Goal: Information Seeking & Learning: Learn about a topic

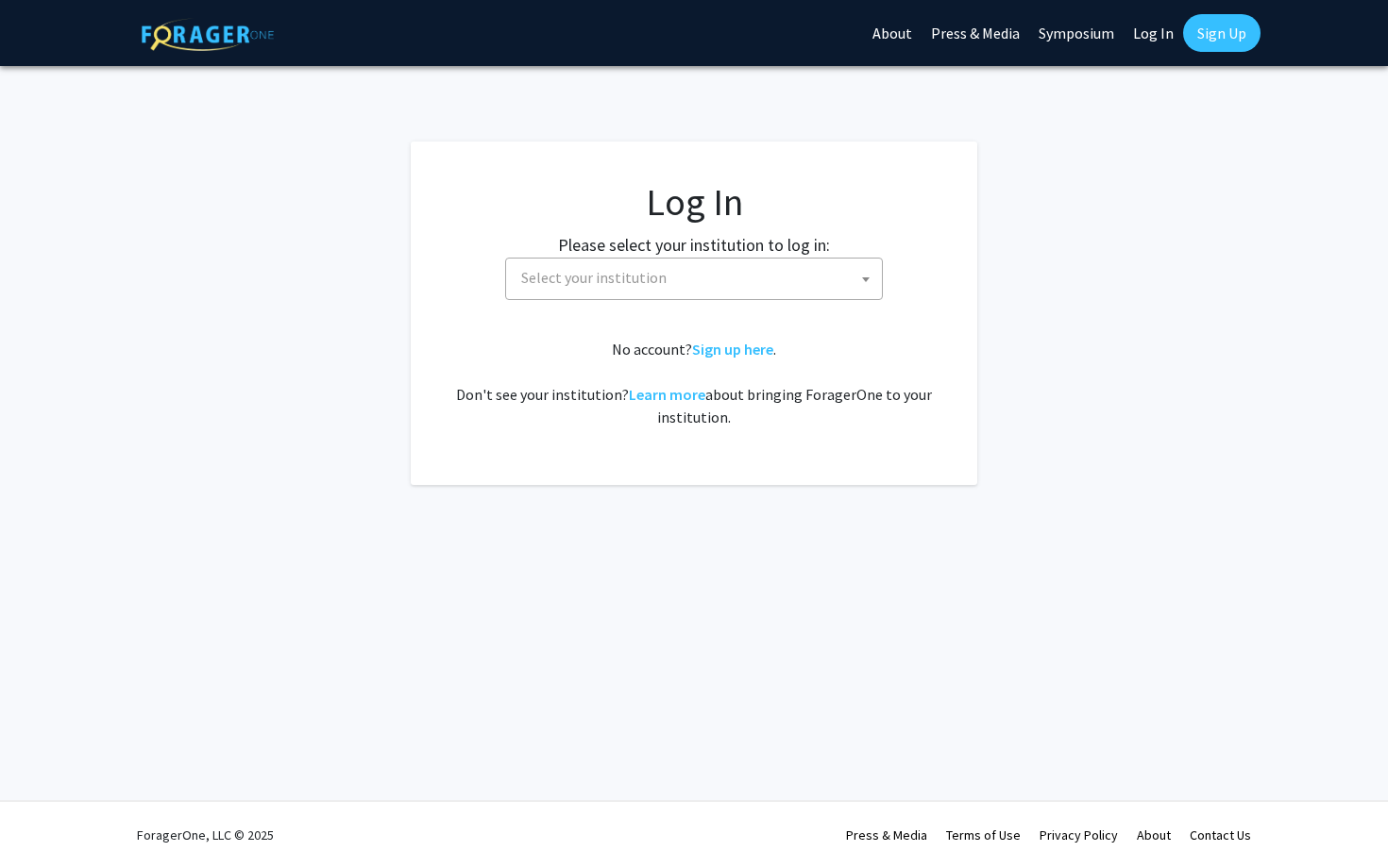
select select
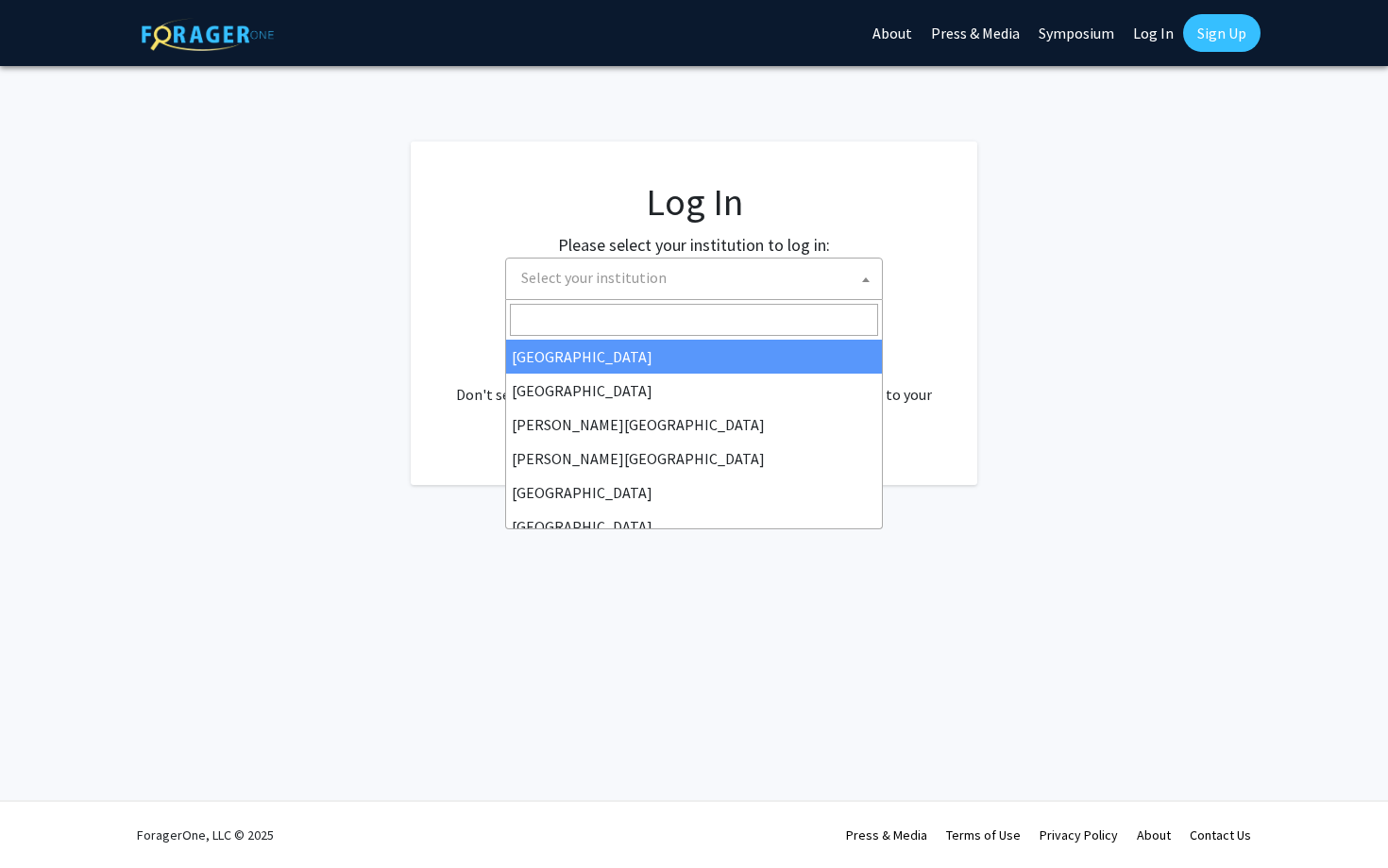
click at [675, 286] on span "Select your institution" at bounding box center [698, 278] width 368 height 39
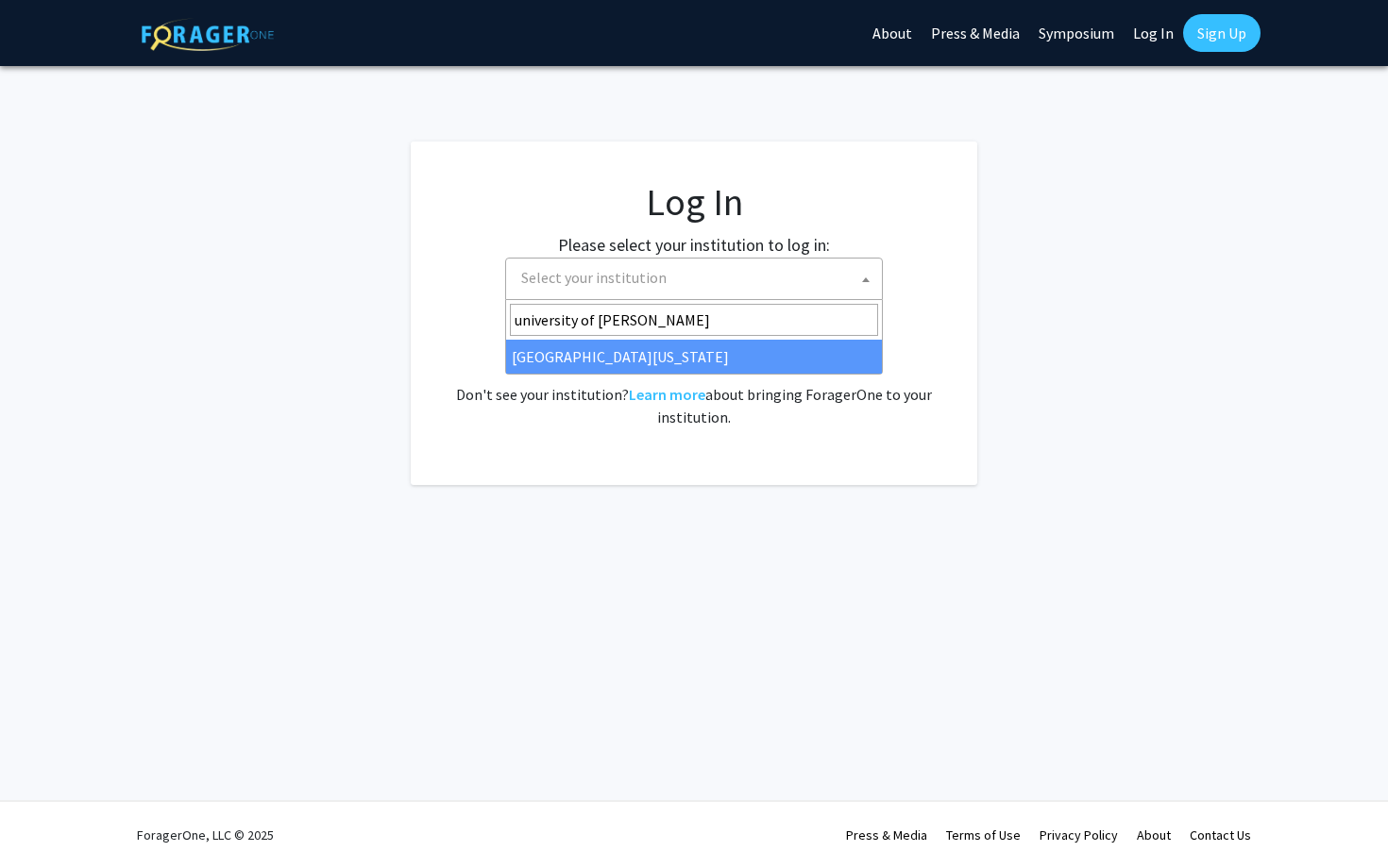
type input "university of ken"
select select "13"
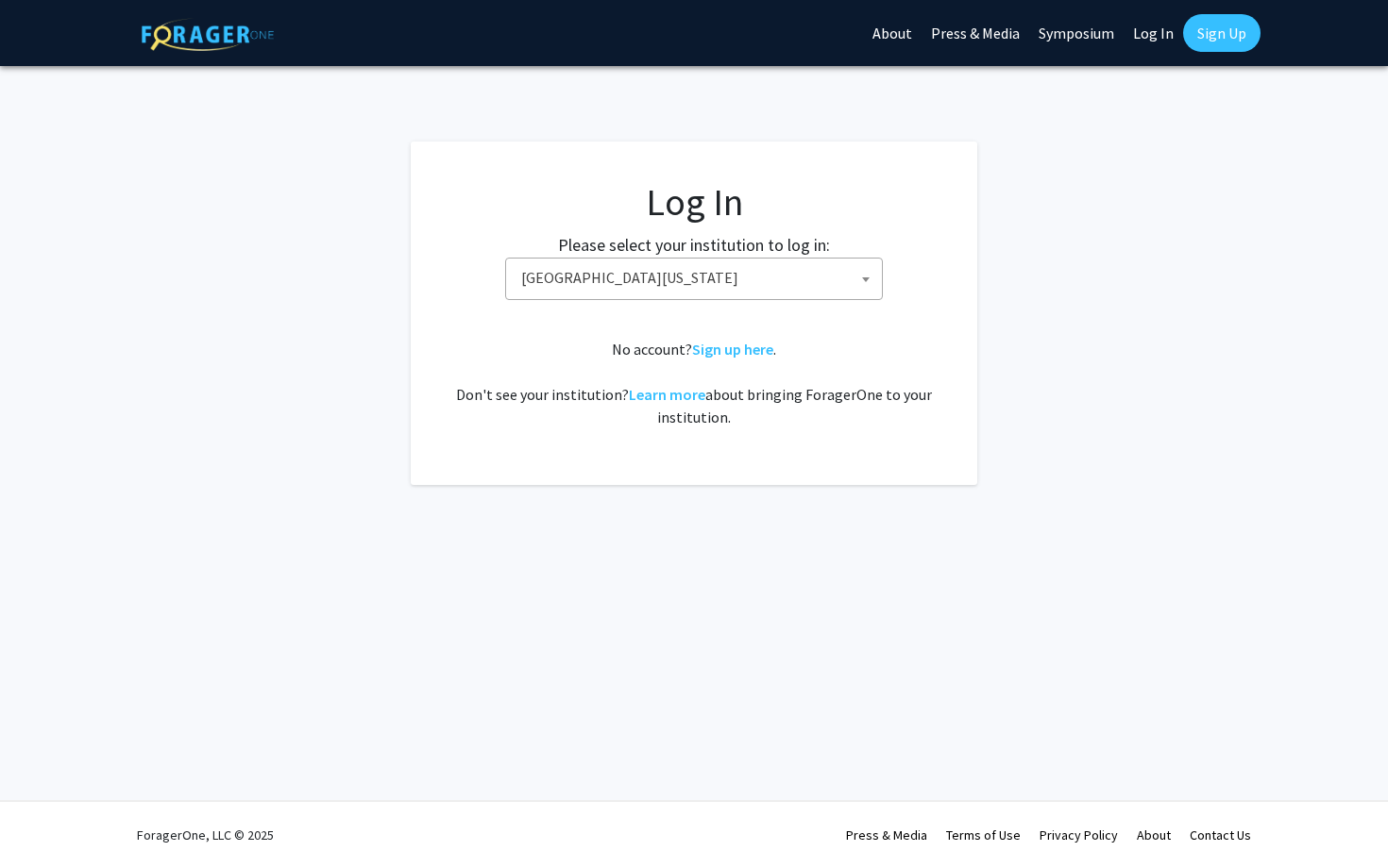
click at [760, 249] on label "Please select your institution to log in:" at bounding box center [693, 245] width 272 height 25
click at [719, 279] on span "University of Kentucky" at bounding box center [698, 278] width 368 height 39
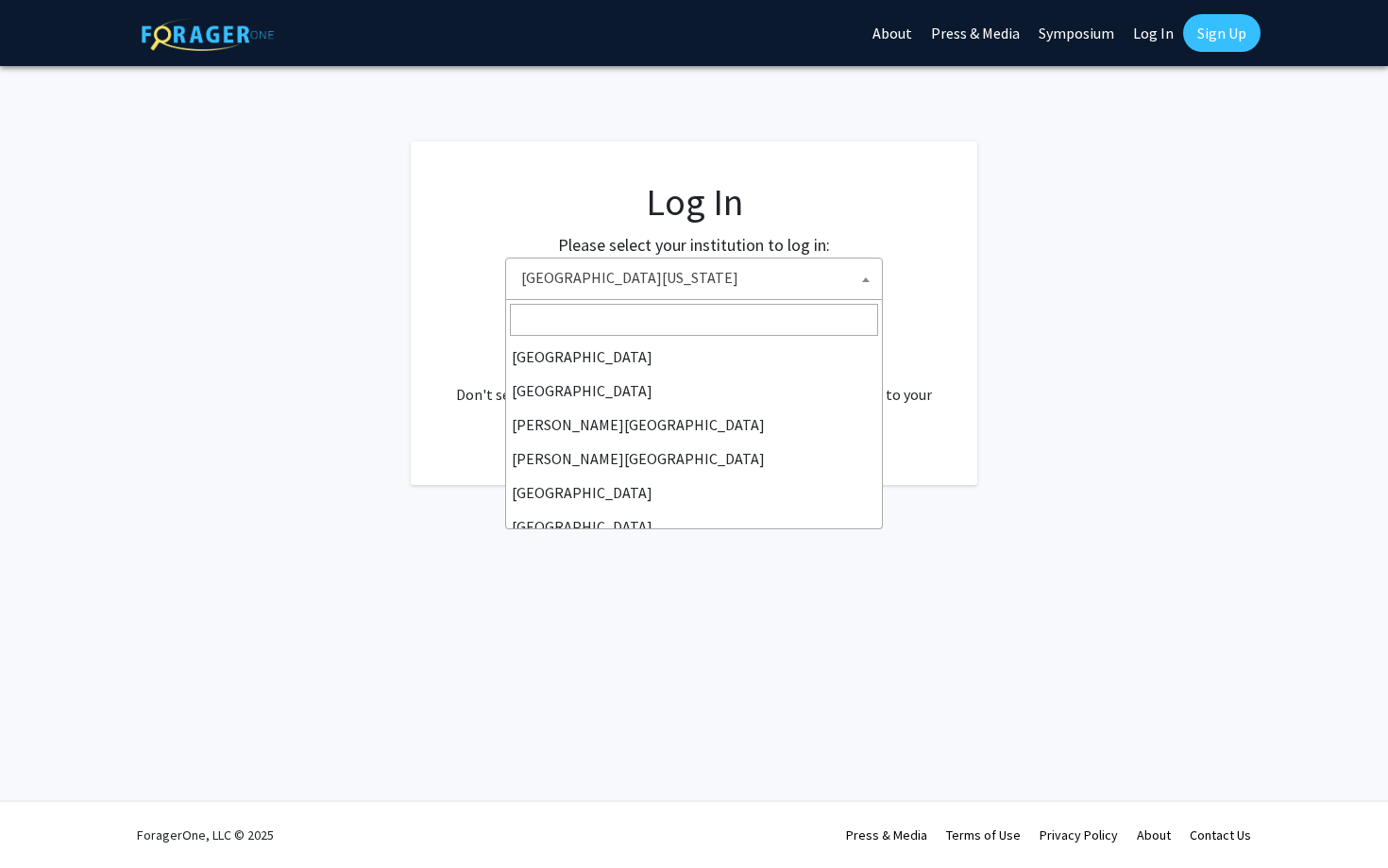
scroll to position [645, 0]
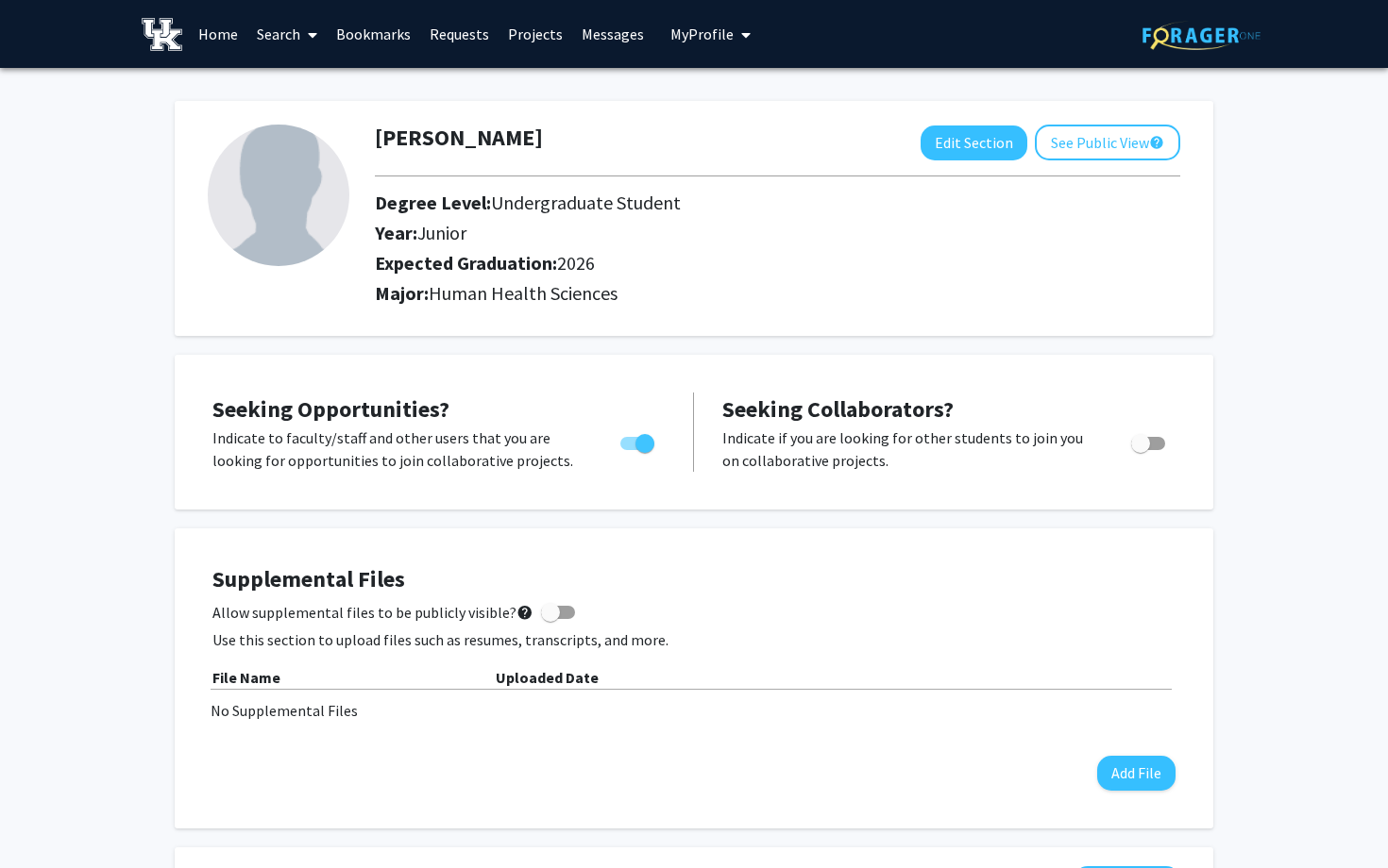
click at [388, 35] on link "Bookmarks" at bounding box center [373, 34] width 94 height 66
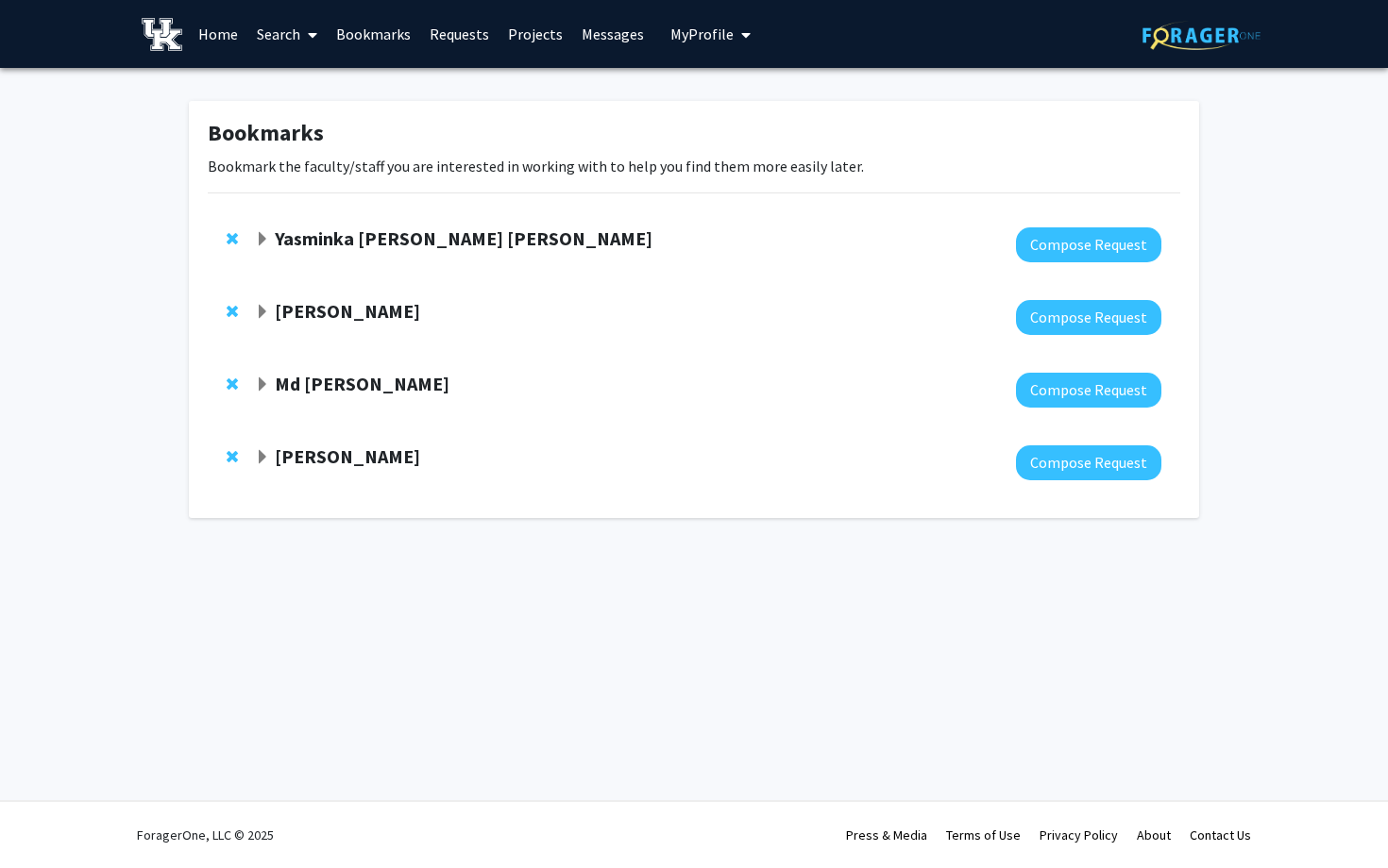
click at [263, 464] on span "Expand Samantha Zambuto Bookmark" at bounding box center [262, 457] width 15 height 15
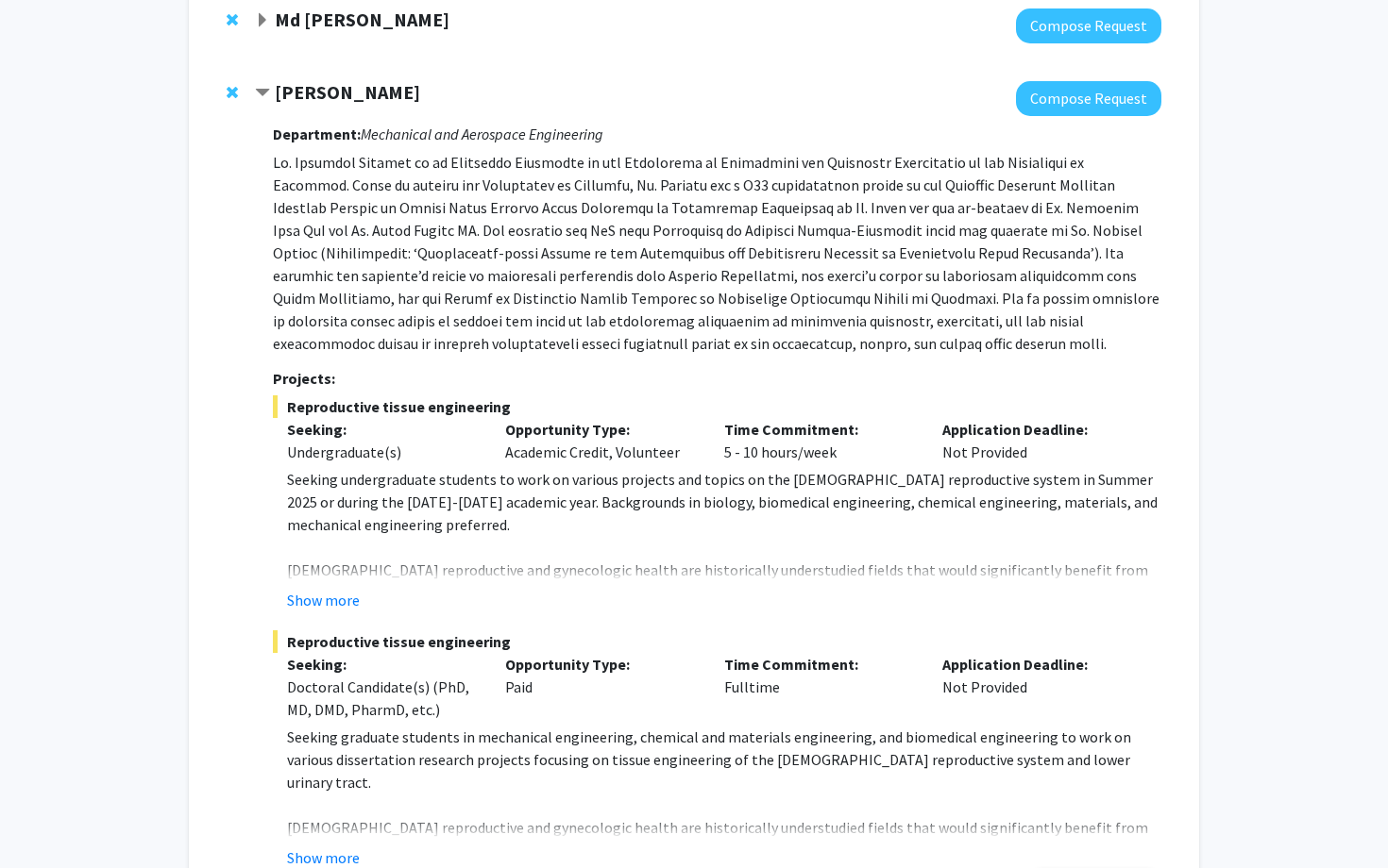
scroll to position [368, 0]
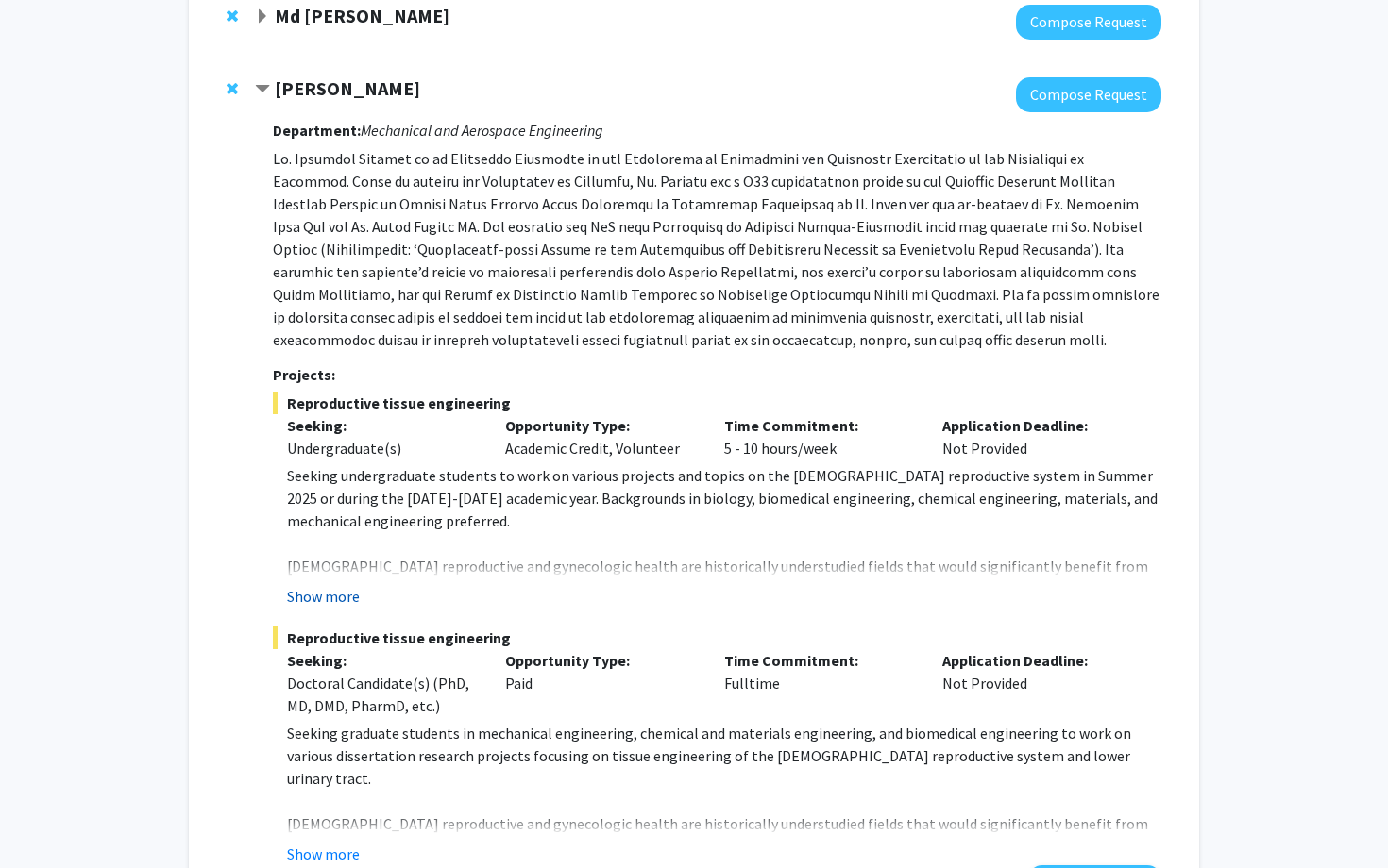
click at [331, 605] on button "Show more" at bounding box center [323, 595] width 73 height 22
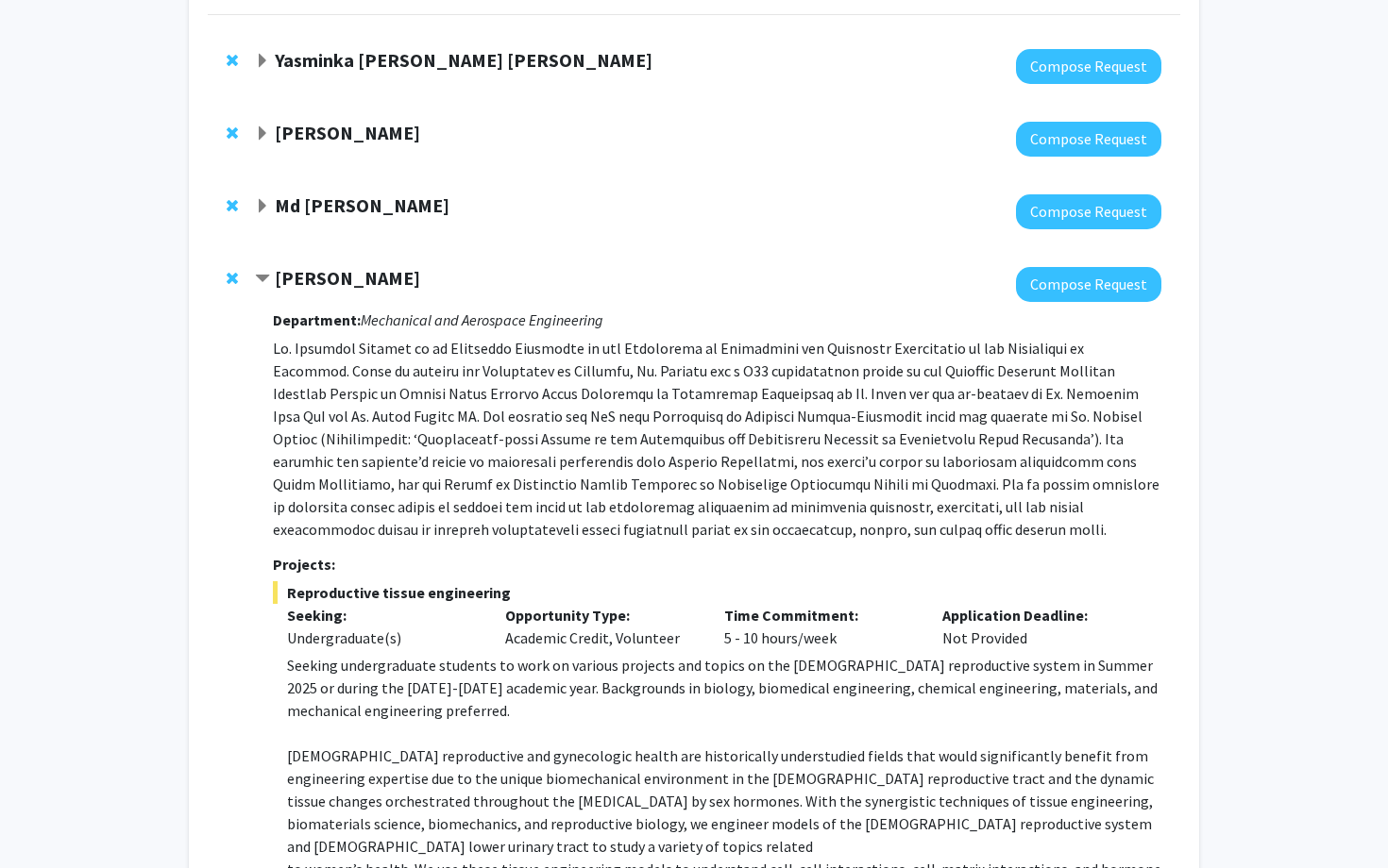
scroll to position [162, 0]
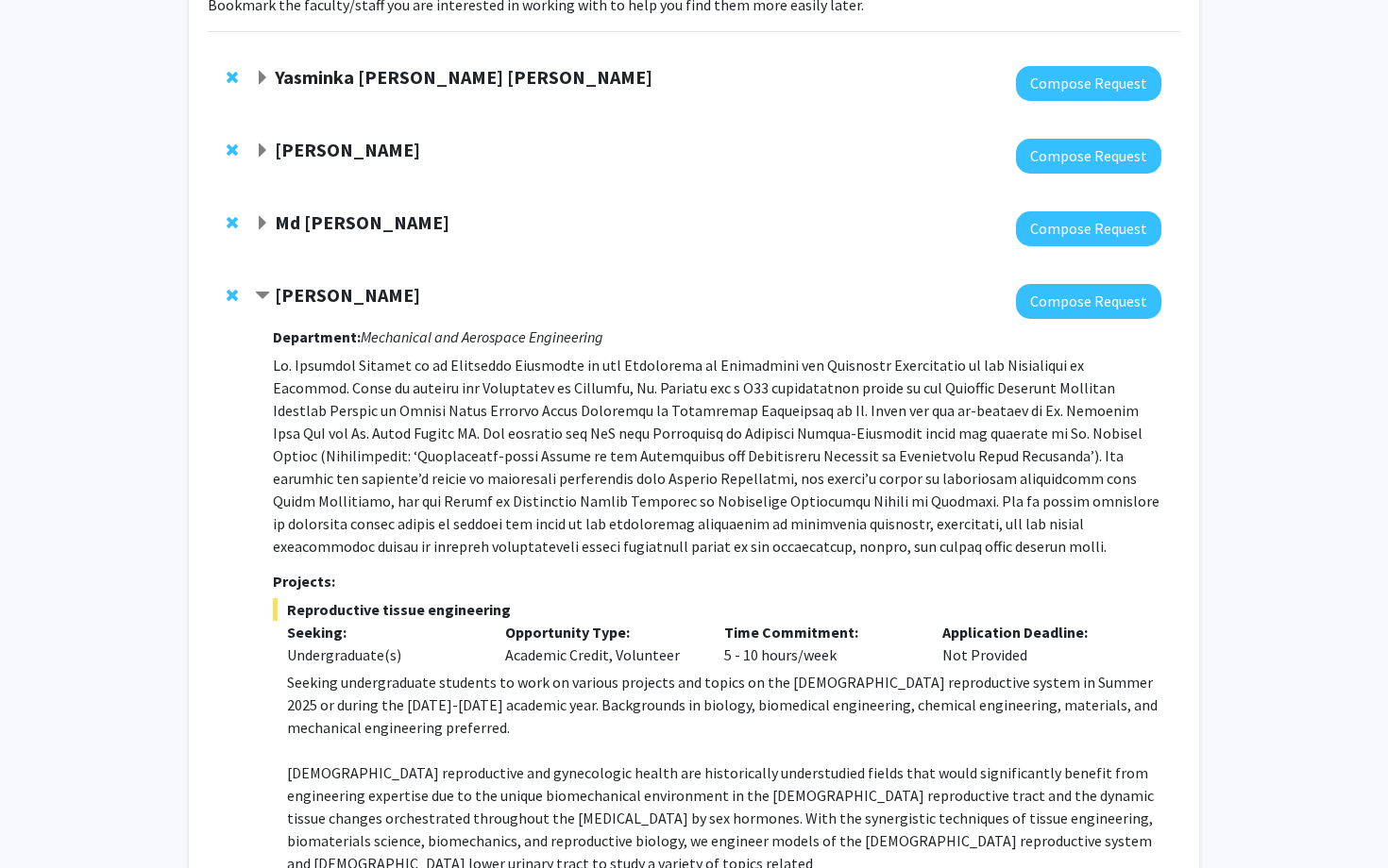
click at [386, 295] on strong "[PERSON_NAME]" at bounding box center [347, 295] width 145 height 23
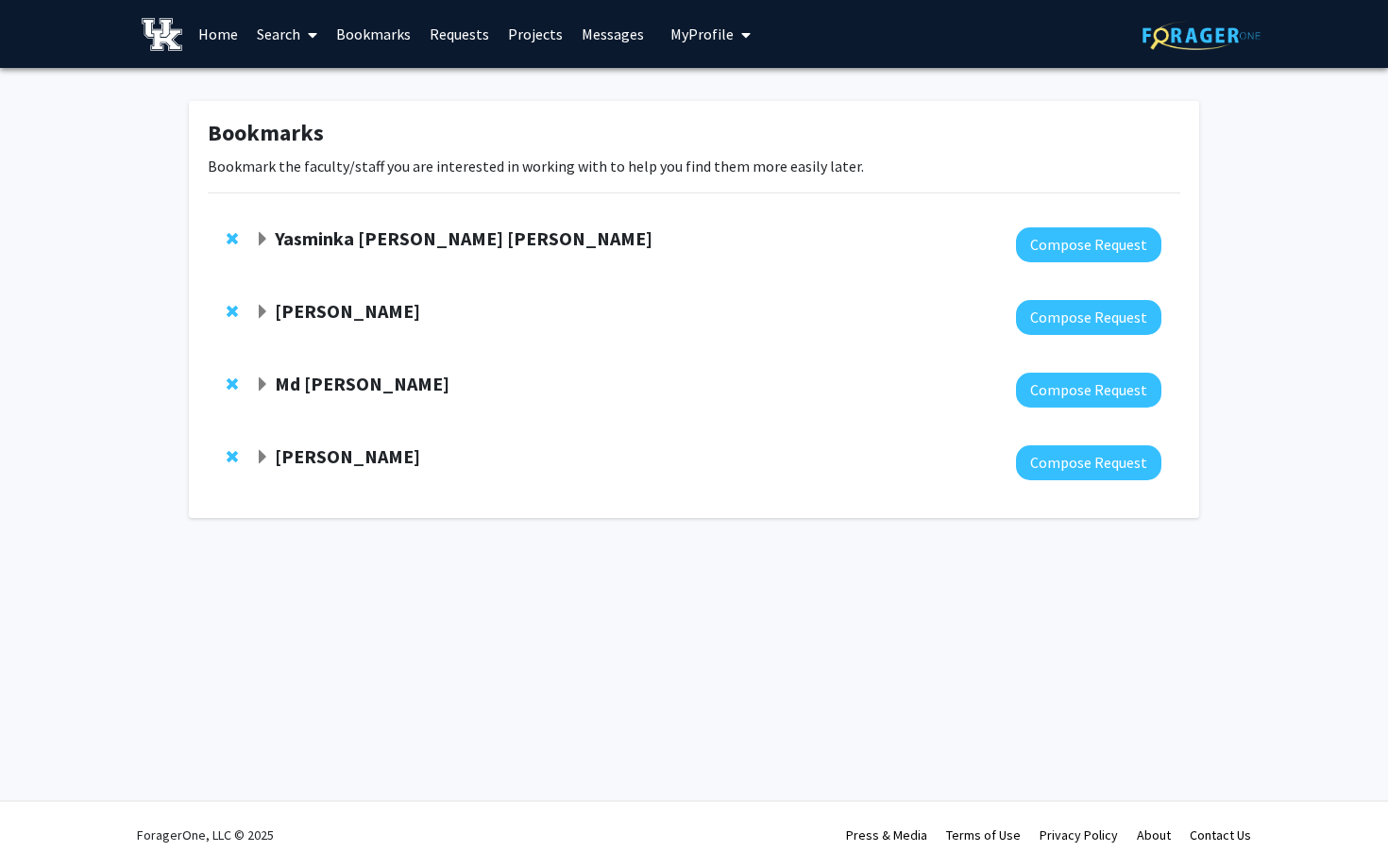
scroll to position [0, 0]
click at [291, 27] on link "Search" at bounding box center [287, 34] width 79 height 66
click at [292, 77] on span "Faculty/Staff" at bounding box center [317, 87] width 138 height 38
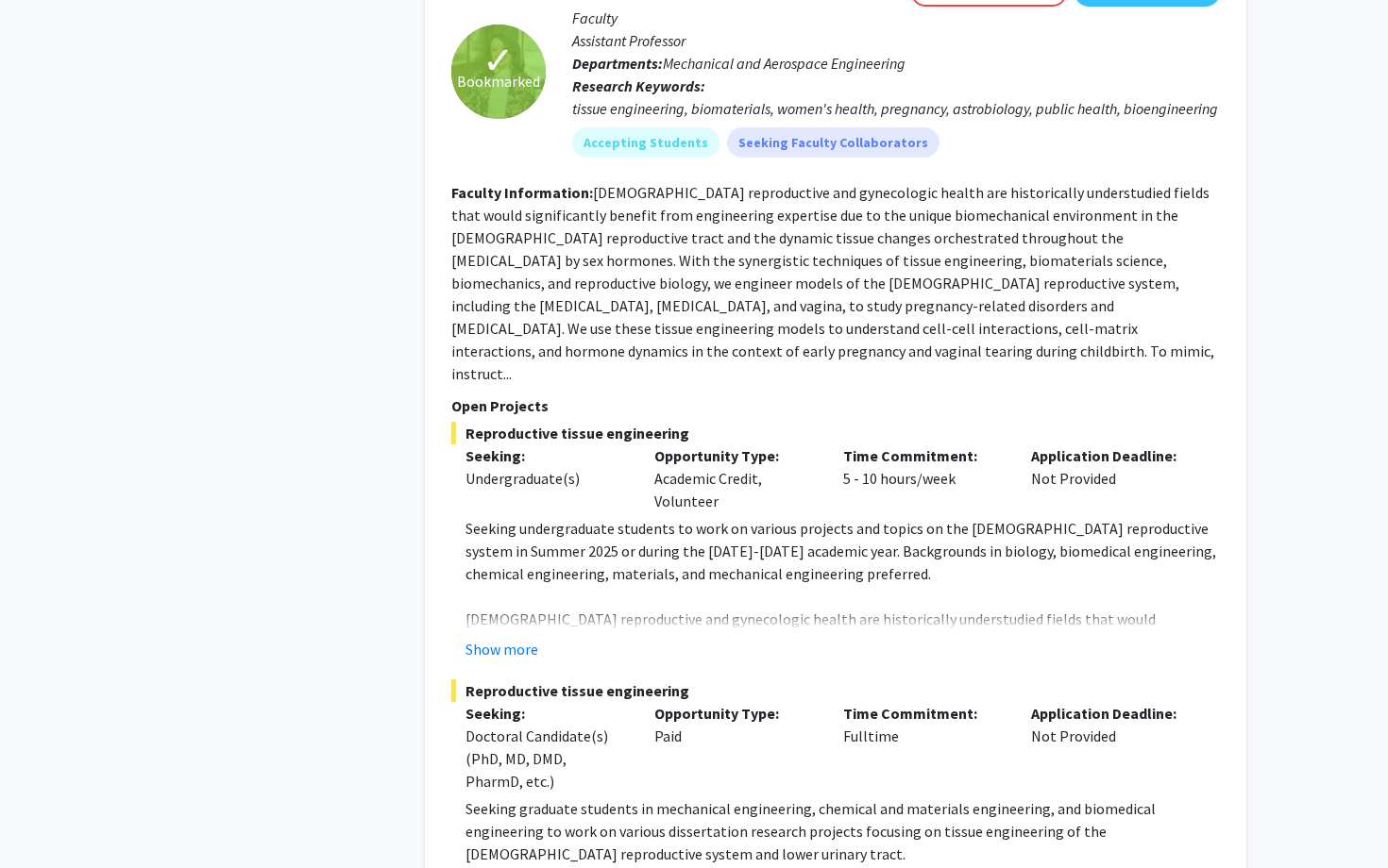
scroll to position [1457, 0]
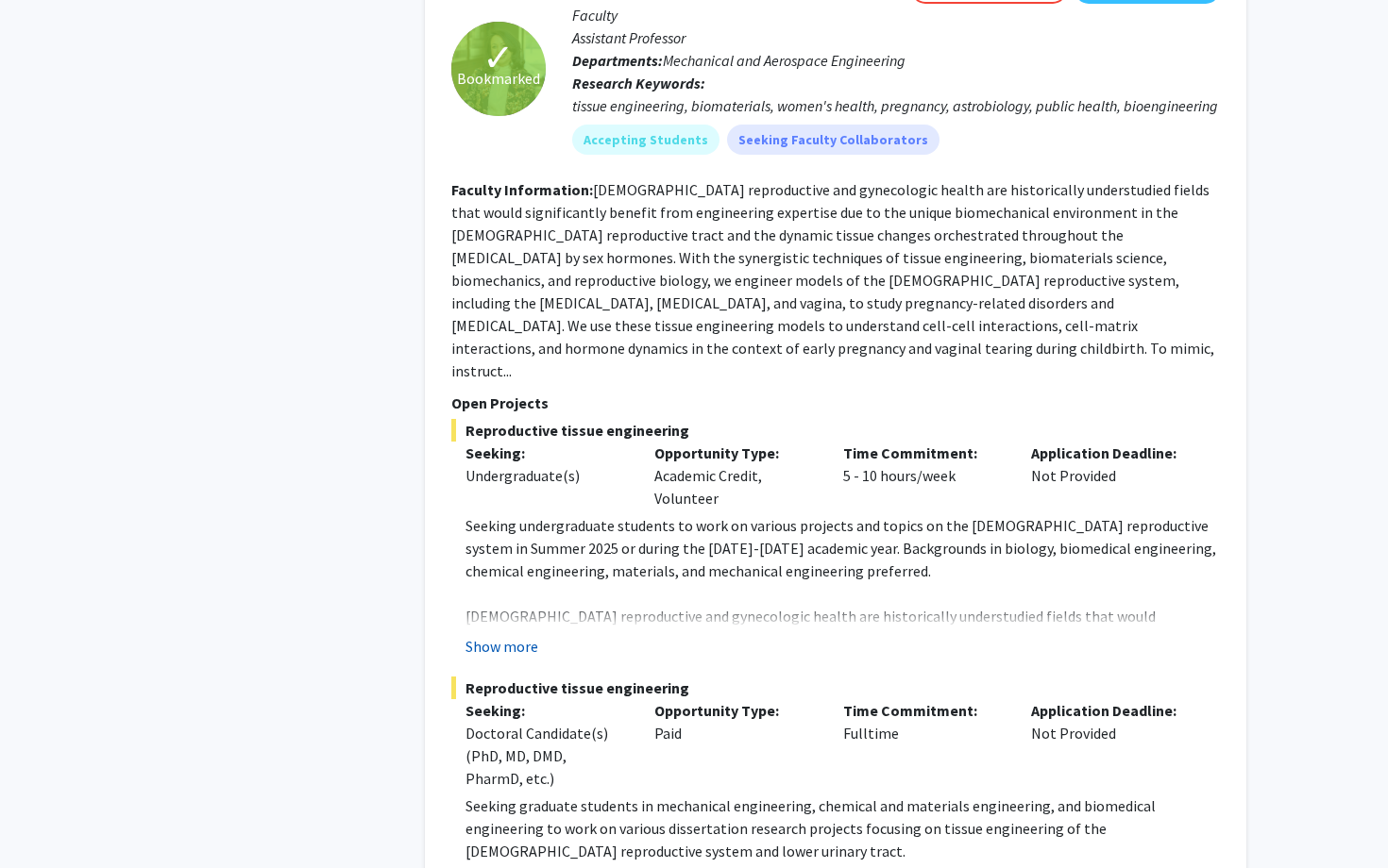
click at [509, 635] on button "Show more" at bounding box center [501, 646] width 73 height 22
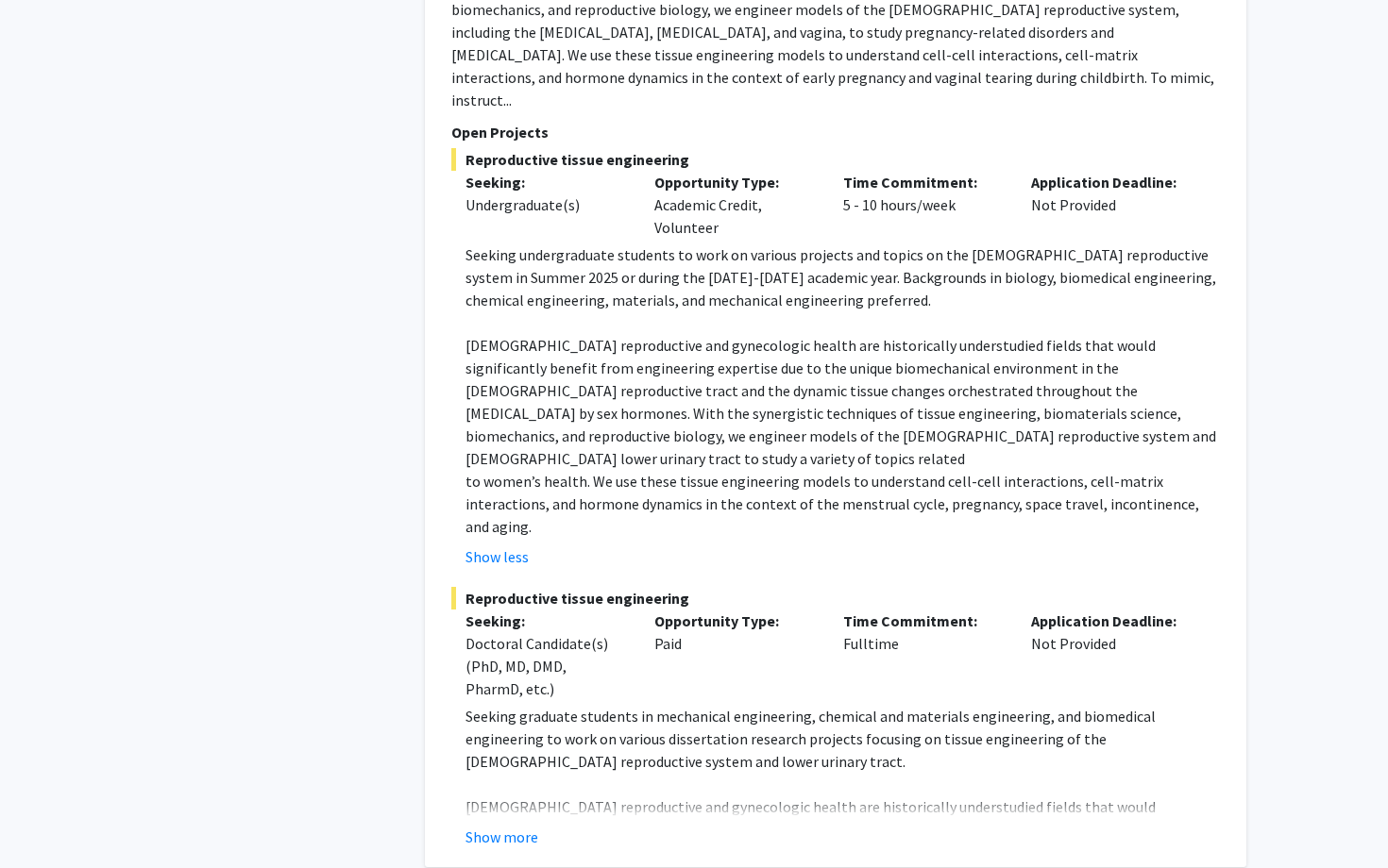
scroll to position [1732, 0]
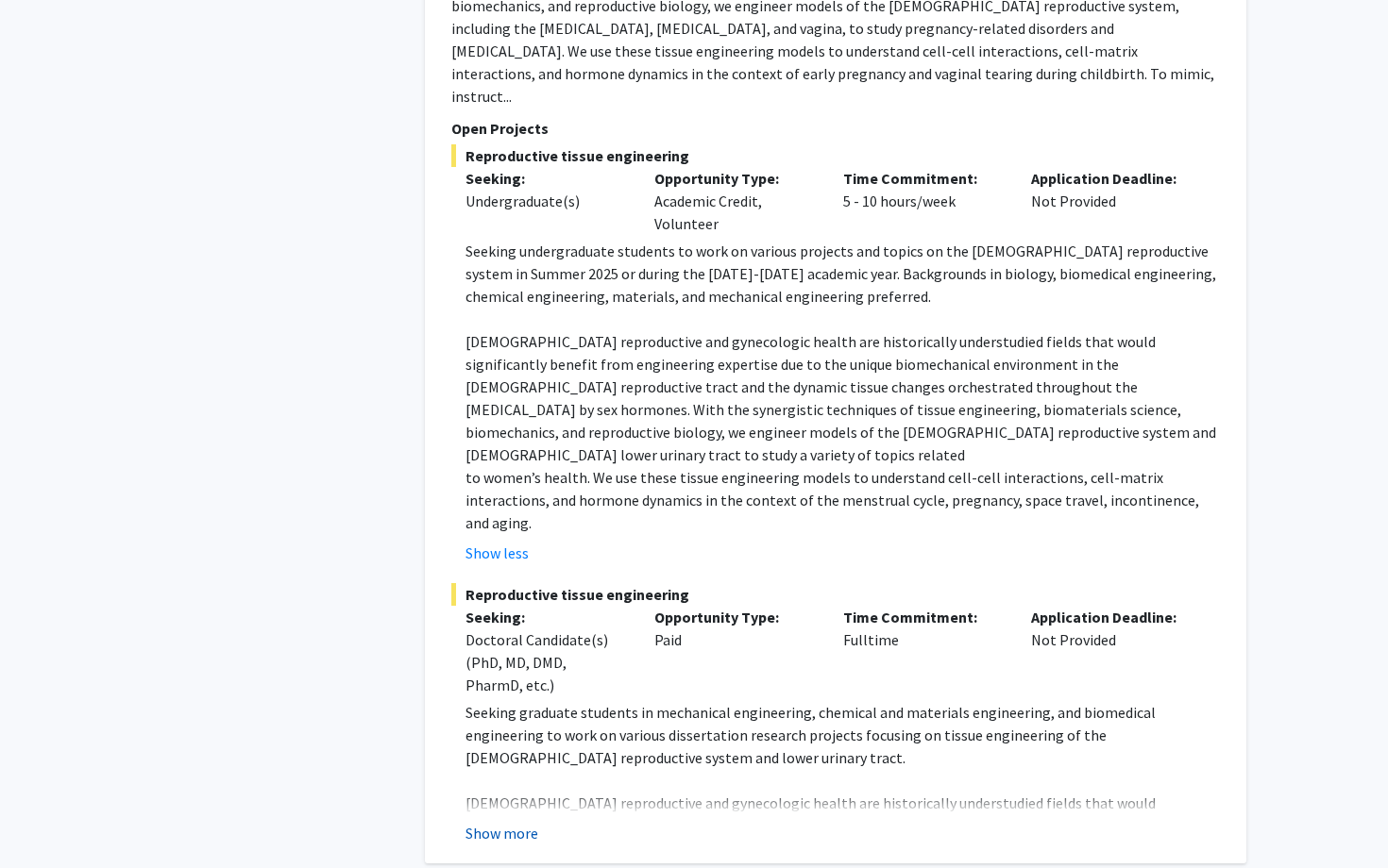
click at [475, 822] on button "Show more" at bounding box center [501, 833] width 73 height 22
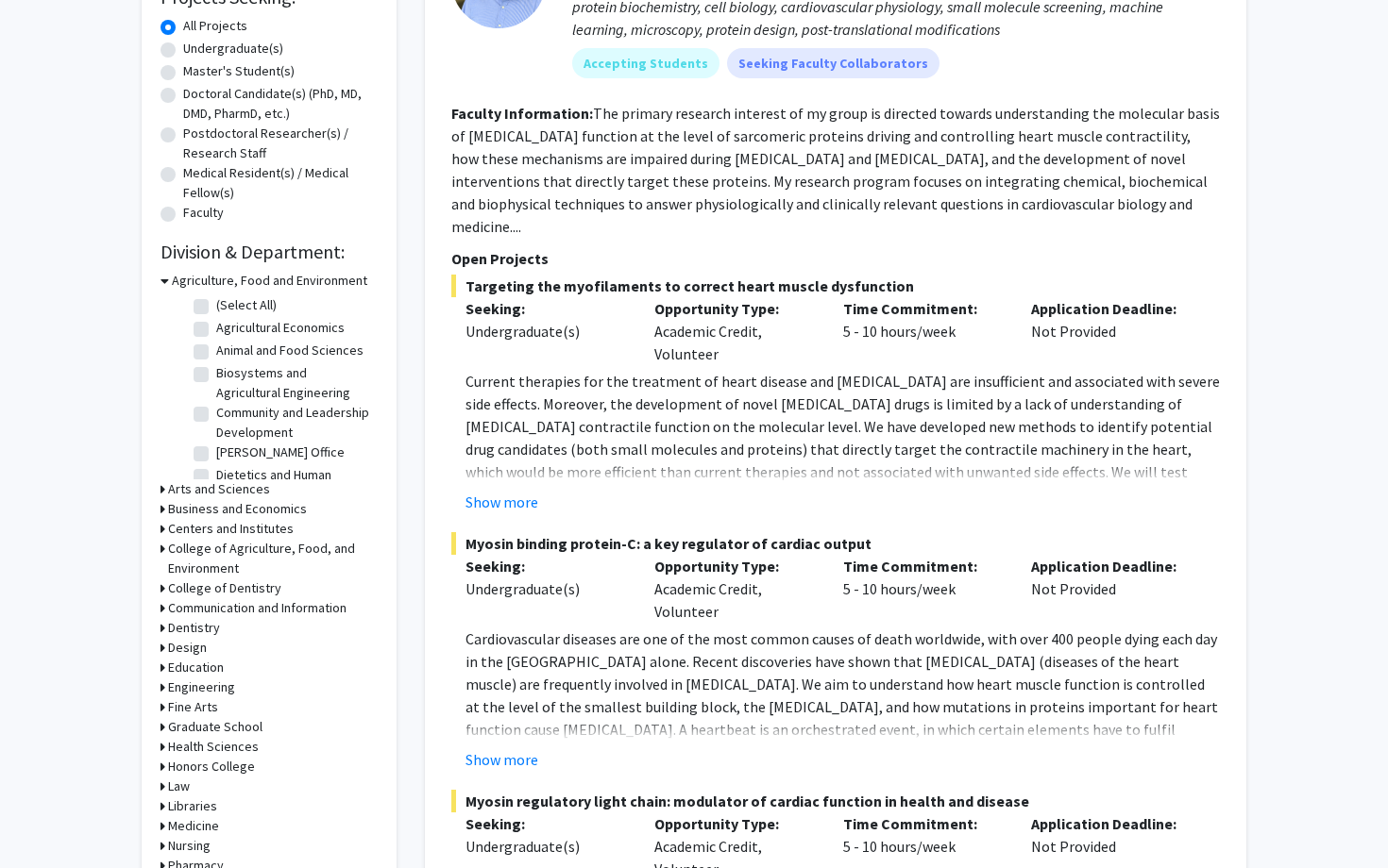
scroll to position [344, 0]
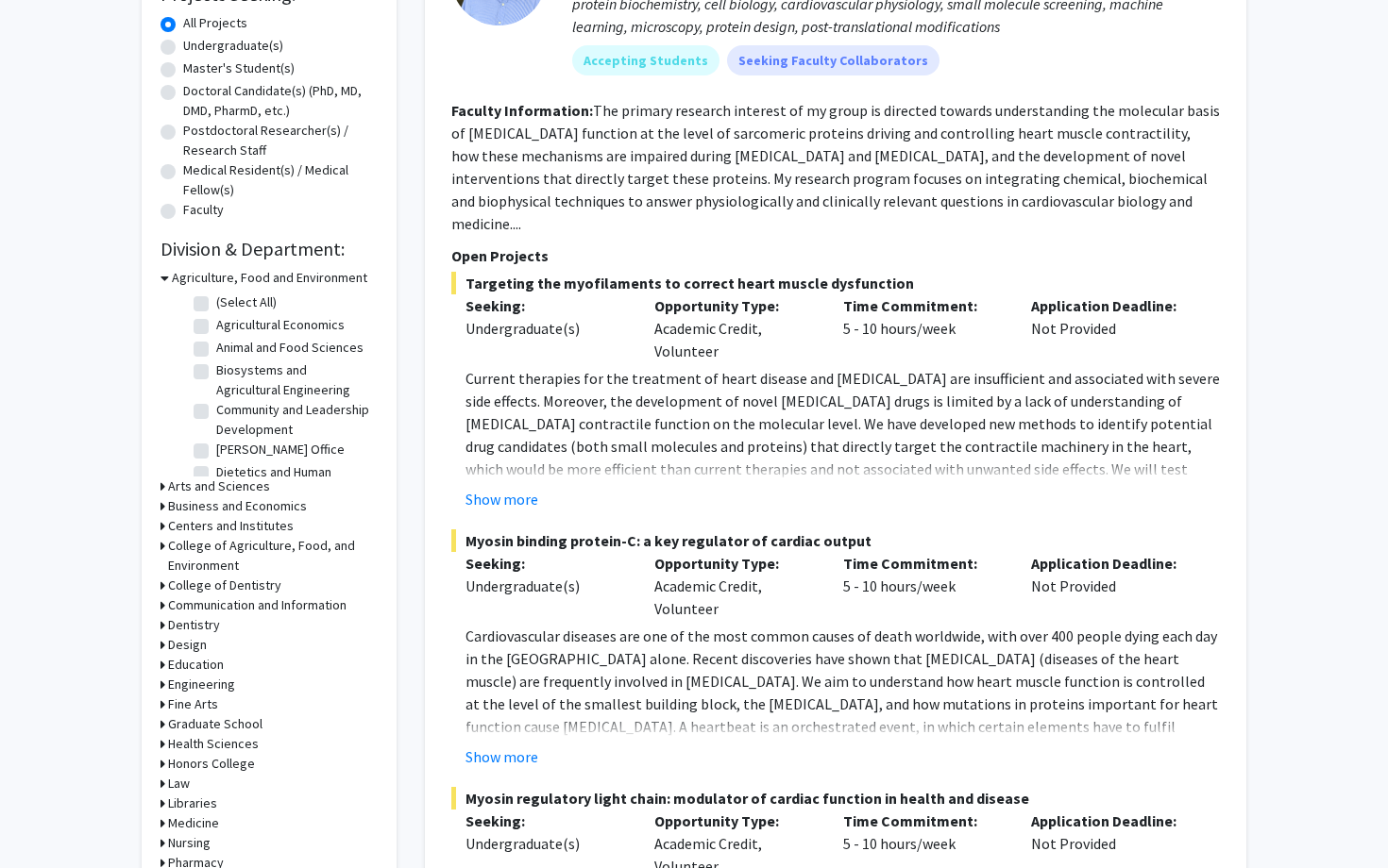
click at [211, 747] on h3 "Health Sciences" at bounding box center [212, 744] width 91 height 19
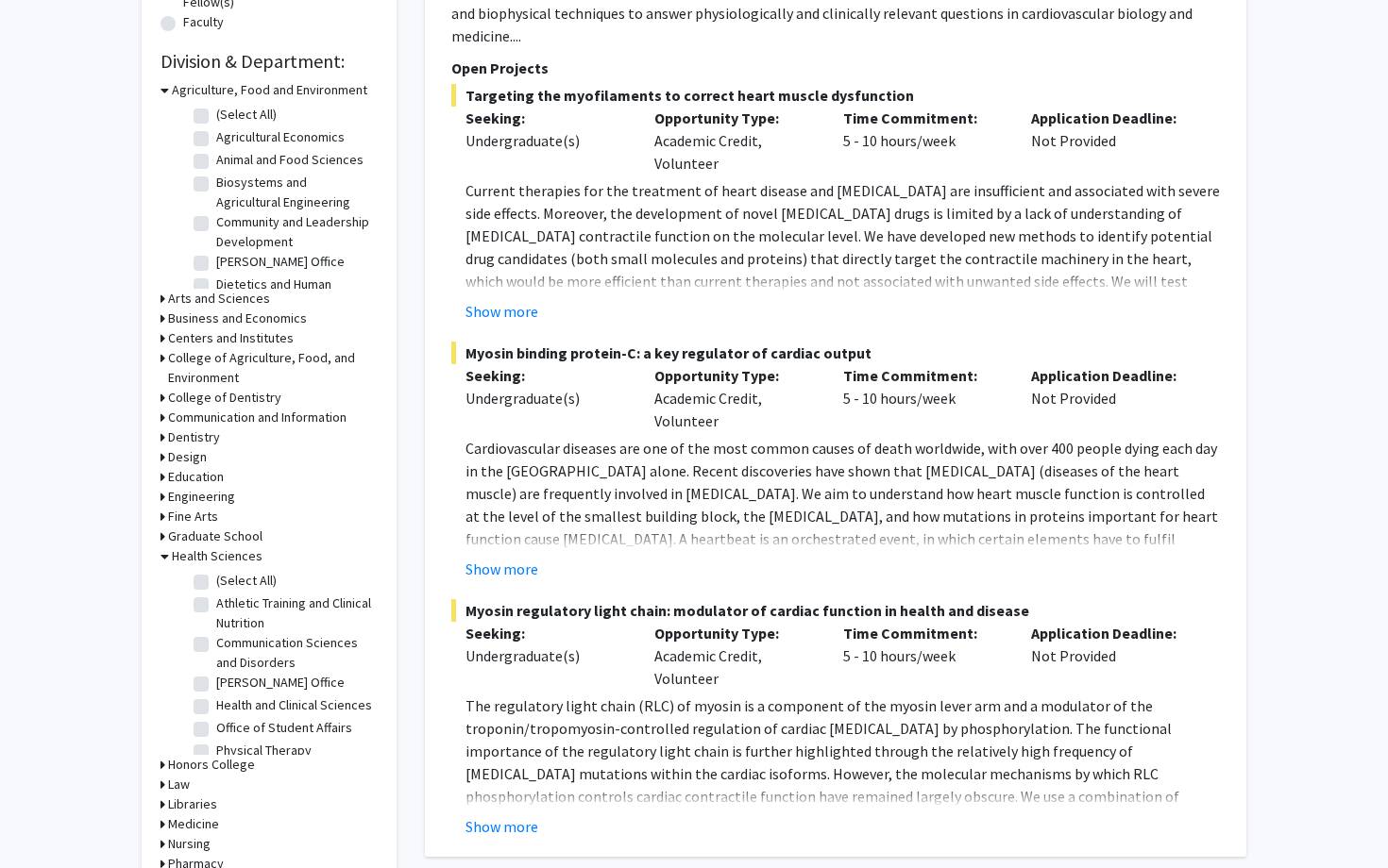
scroll to position [582, 0]
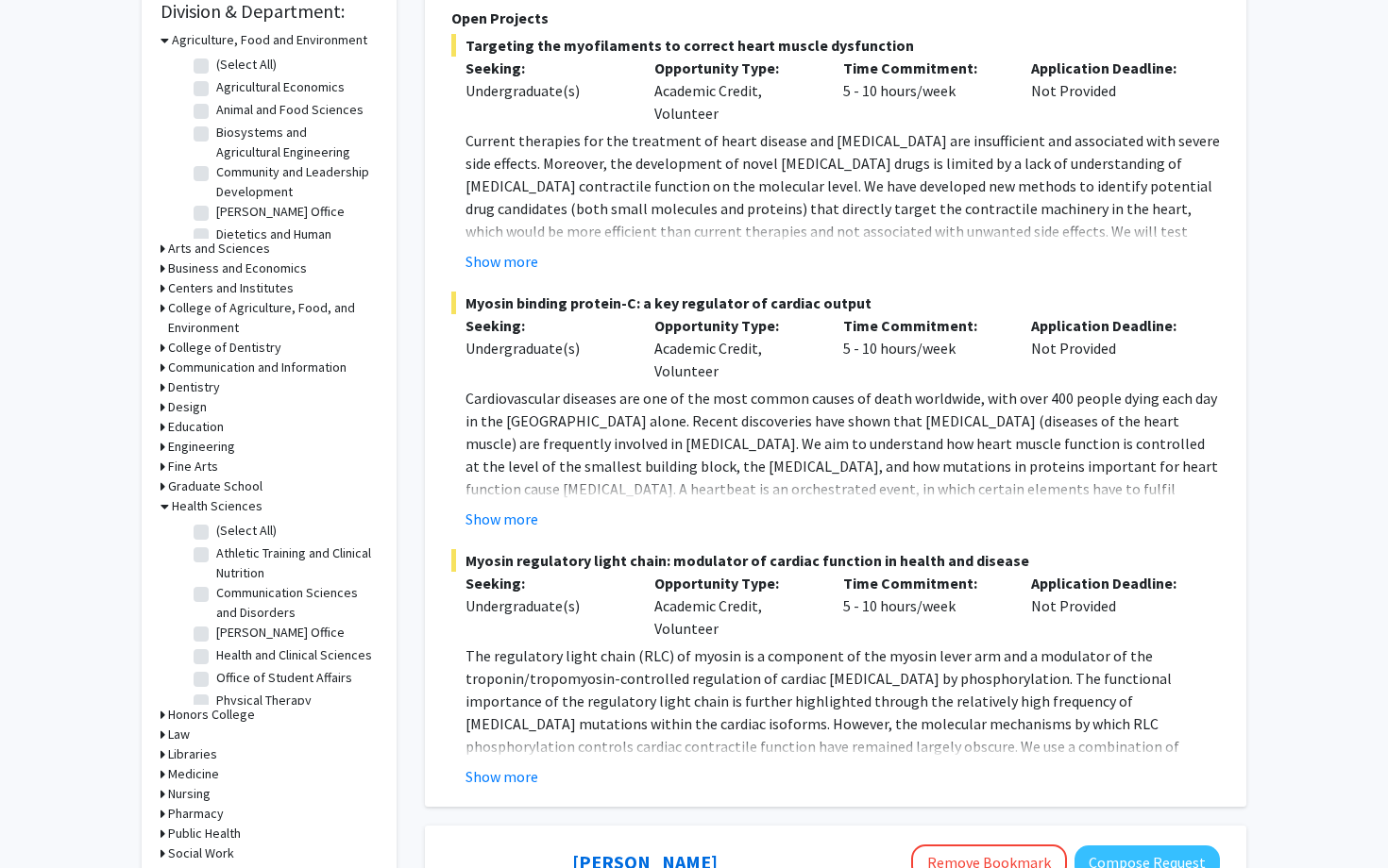
click at [230, 533] on label "(Select All)" at bounding box center [247, 531] width 60 height 19
click at [228, 533] on input "(Select All)" at bounding box center [222, 527] width 13 height 13
checkbox input "true"
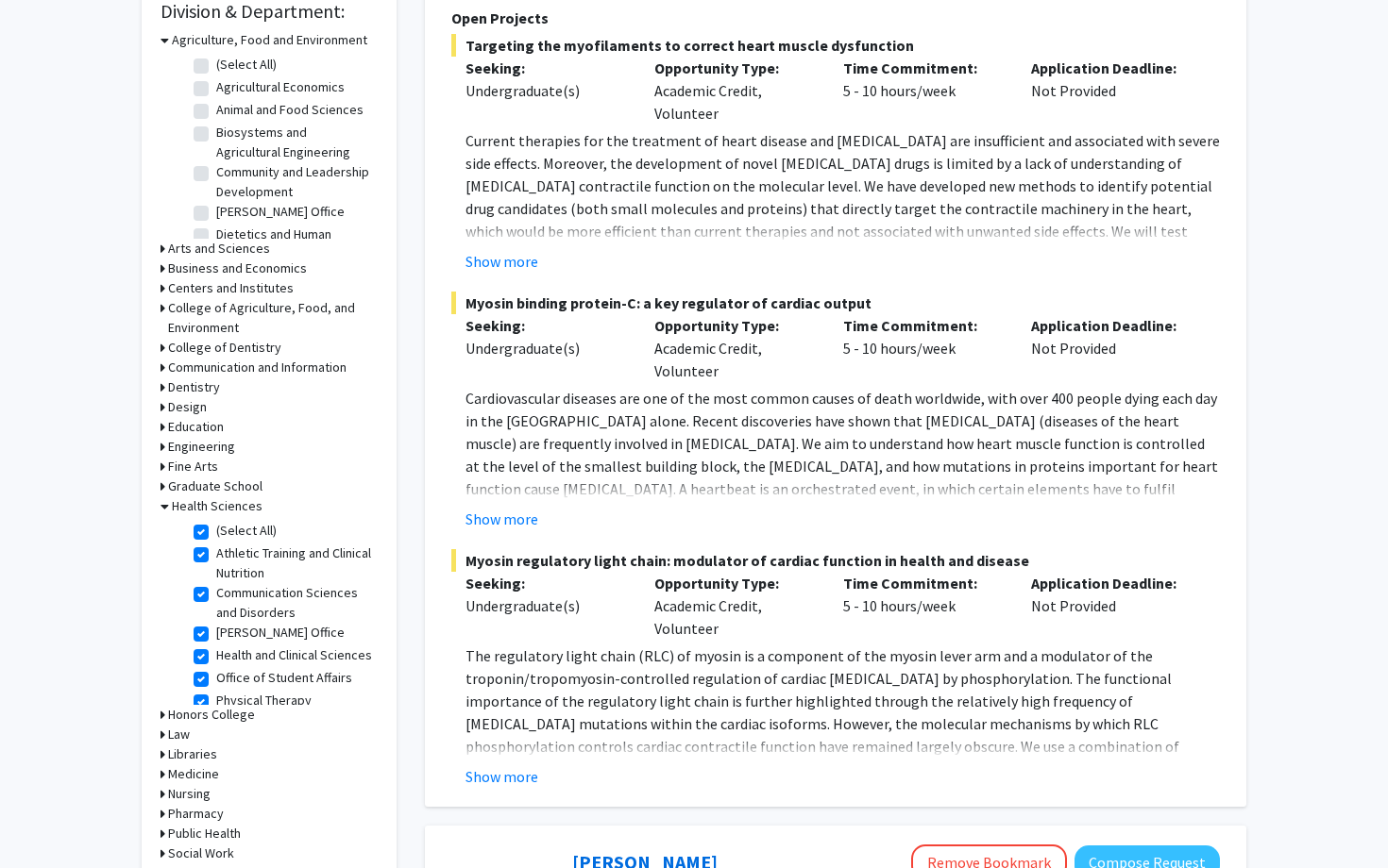
checkbox input "true"
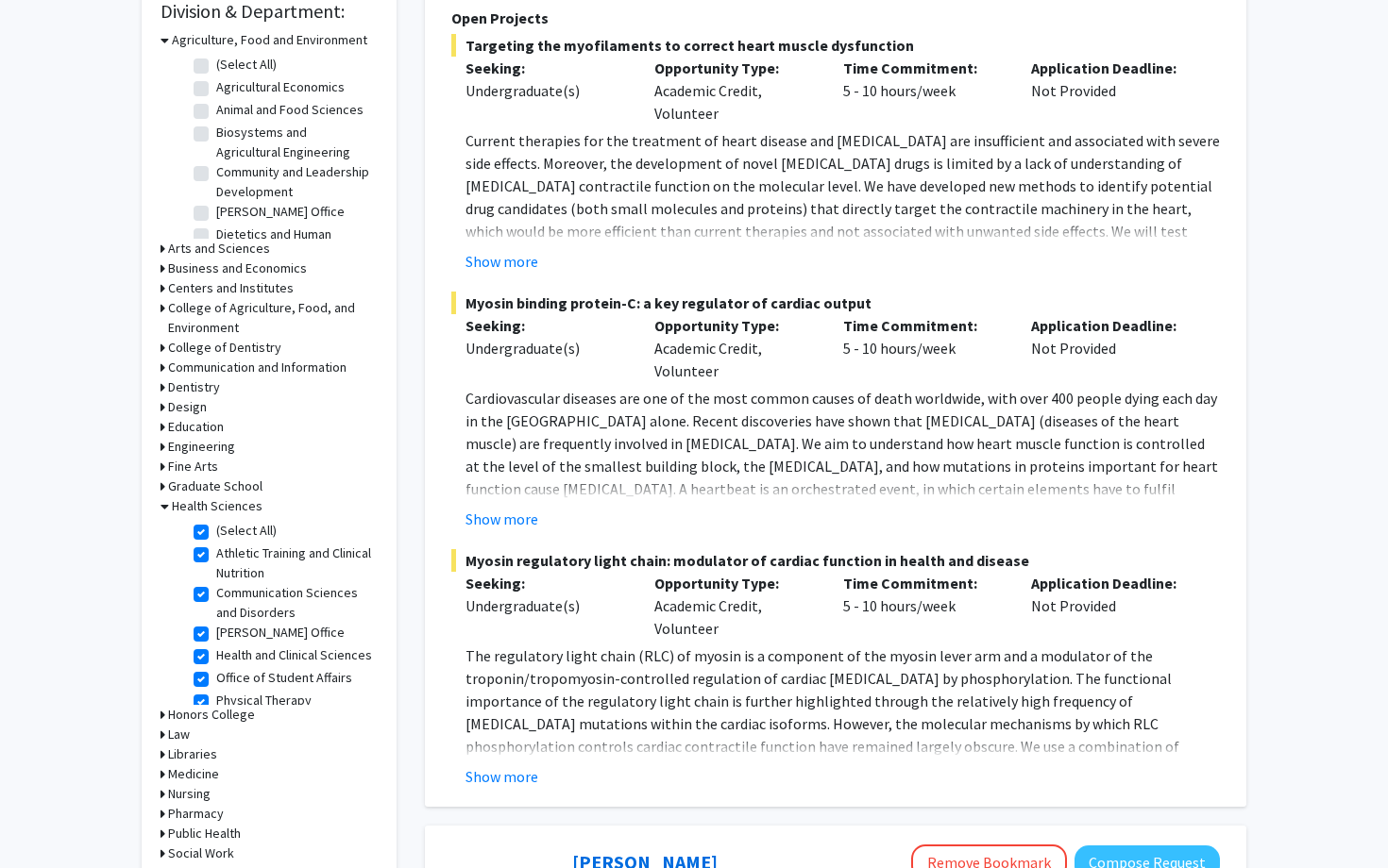
checkbox input "true"
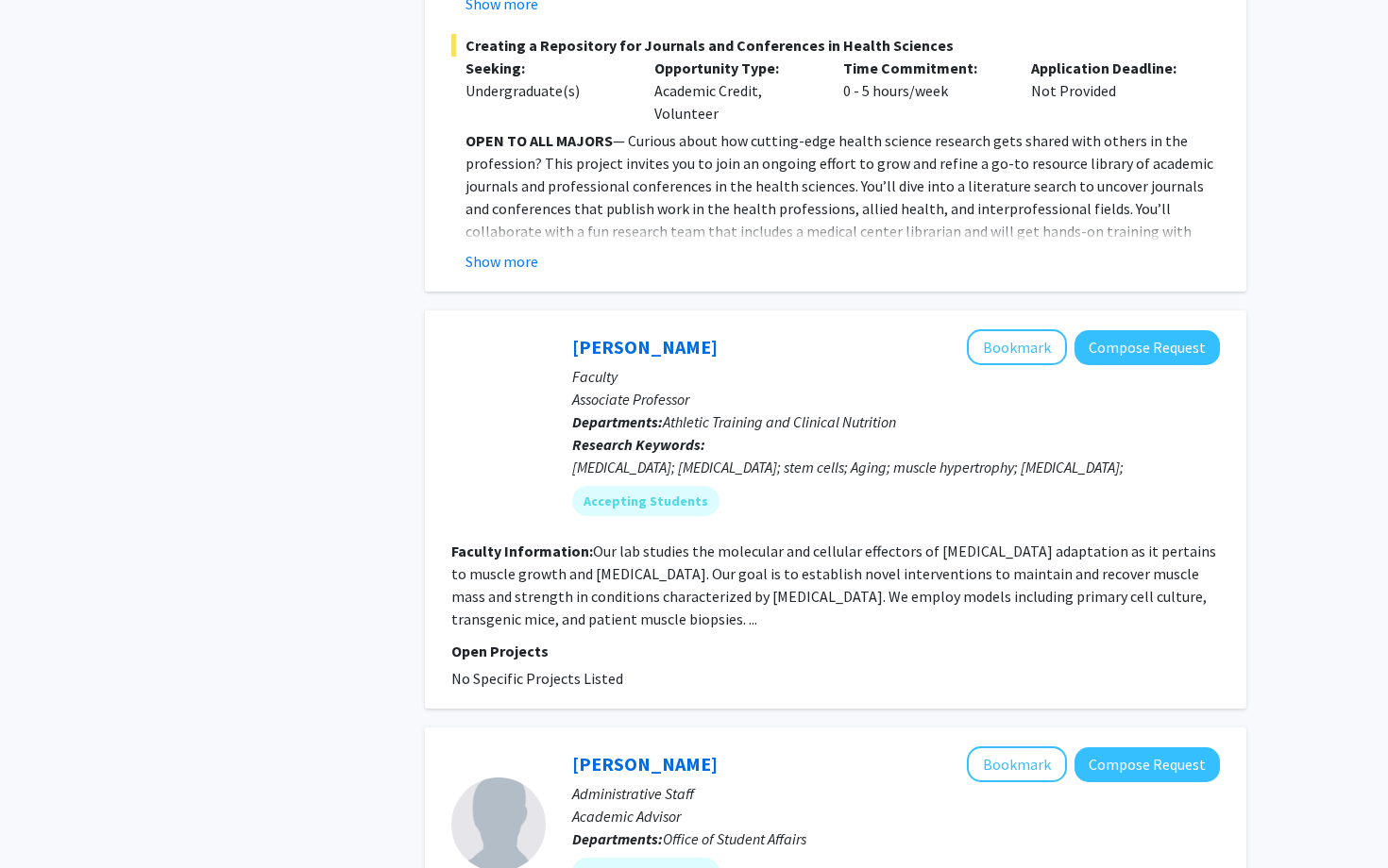
scroll to position [1899, 0]
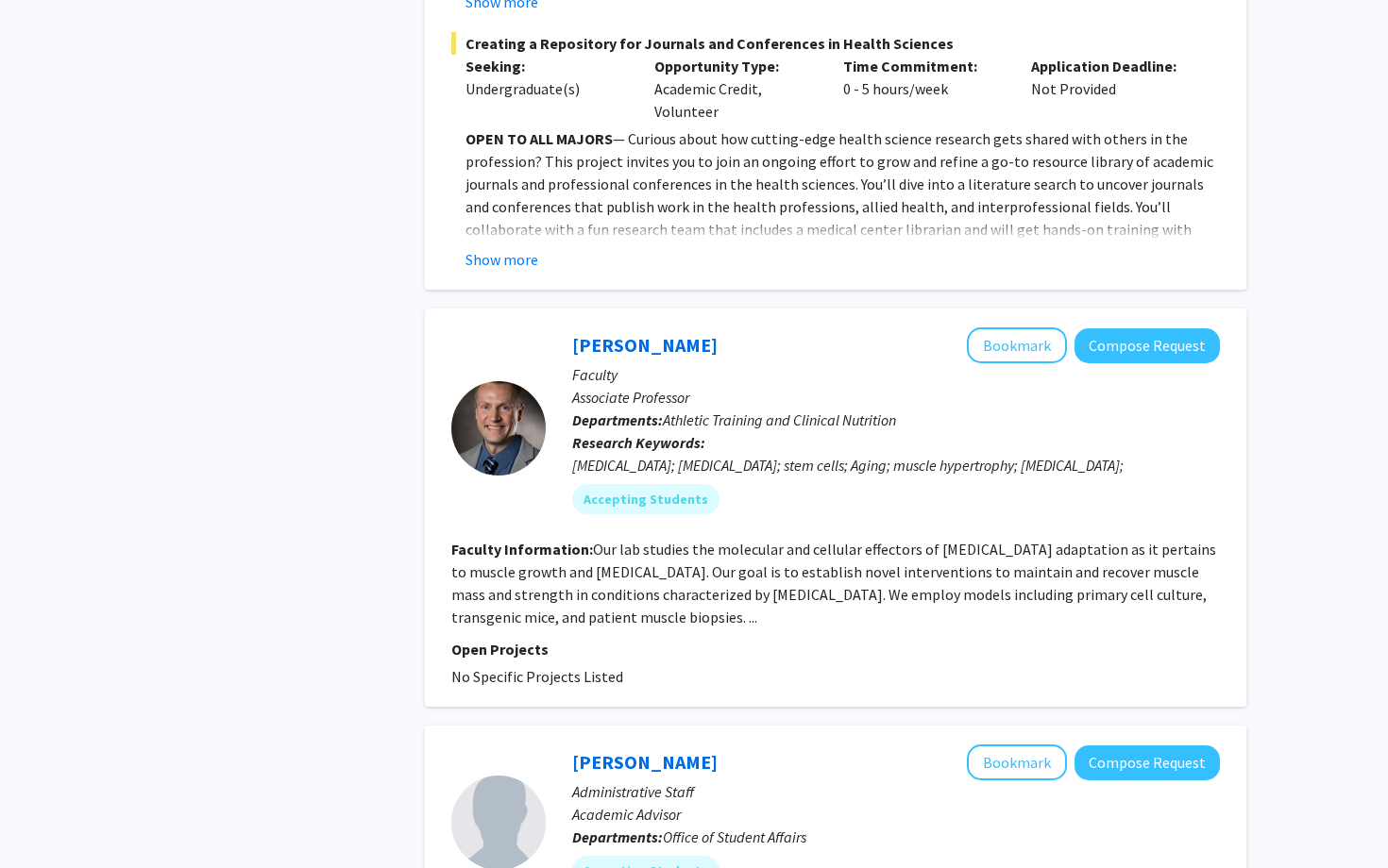
click at [607, 552] on fg-read-more "Our lab studies the molecular and cellular effectors of [MEDICAL_DATA] adaptati…" at bounding box center [833, 583] width 765 height 87
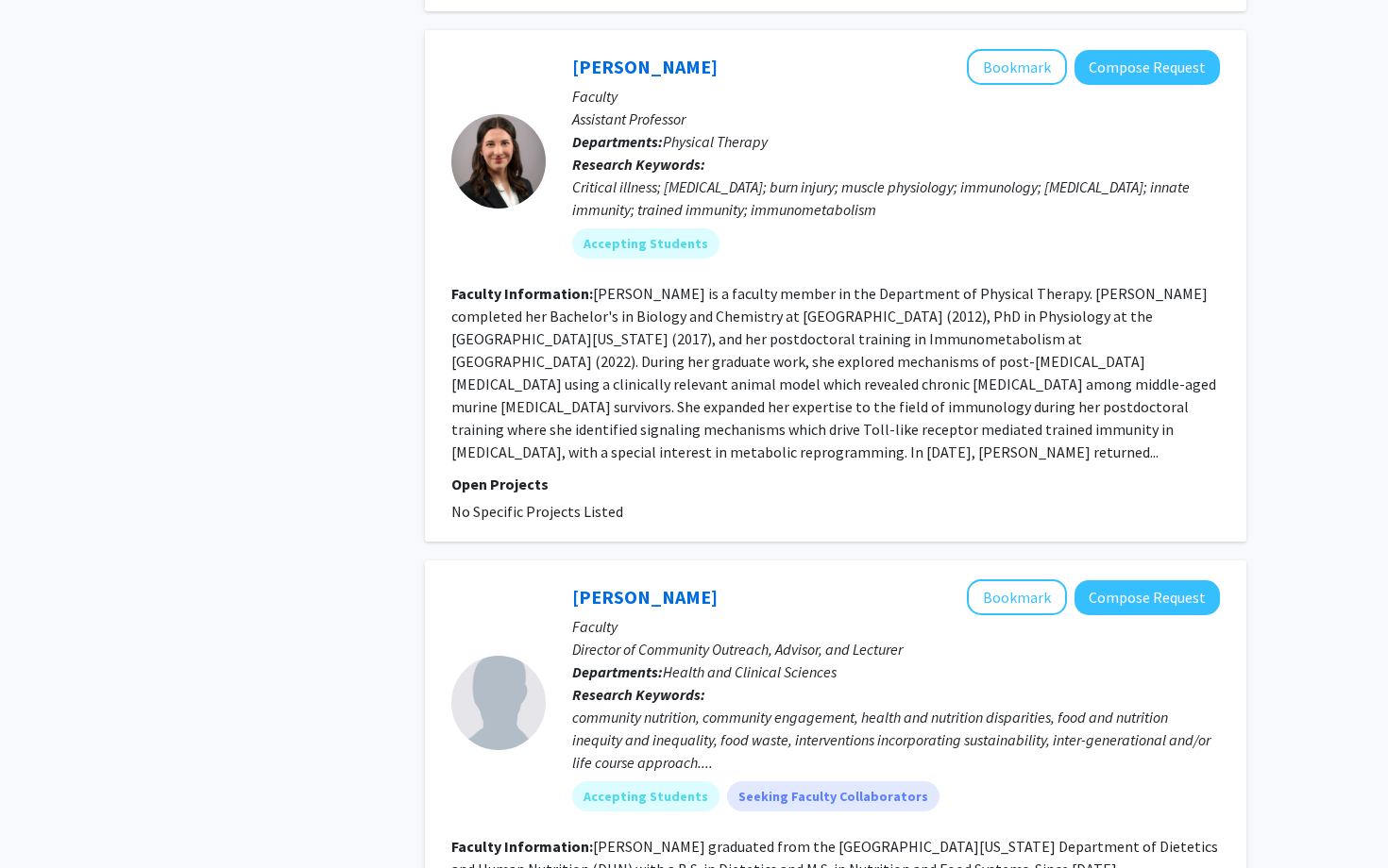
scroll to position [4541, 0]
